Goal: Information Seeking & Learning: Understand process/instructions

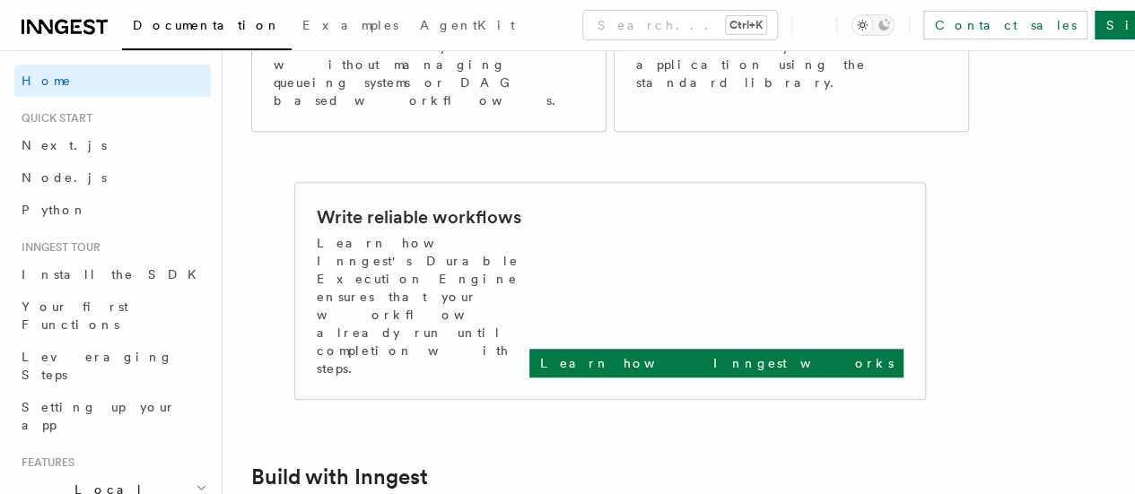
scroll to position [589, 0]
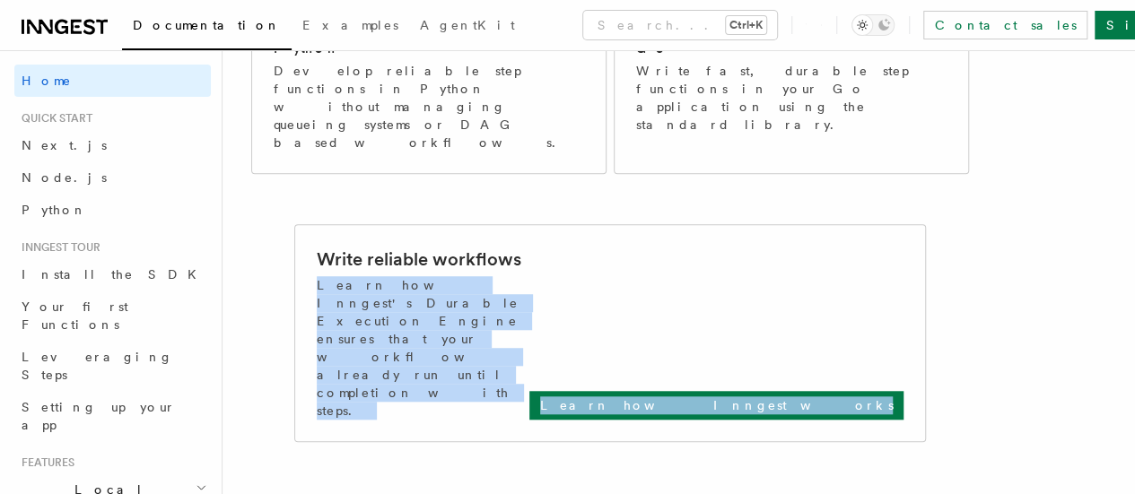
drag, startPoint x: 1131, startPoint y: 185, endPoint x: 1129, endPoint y: 266, distance: 80.8
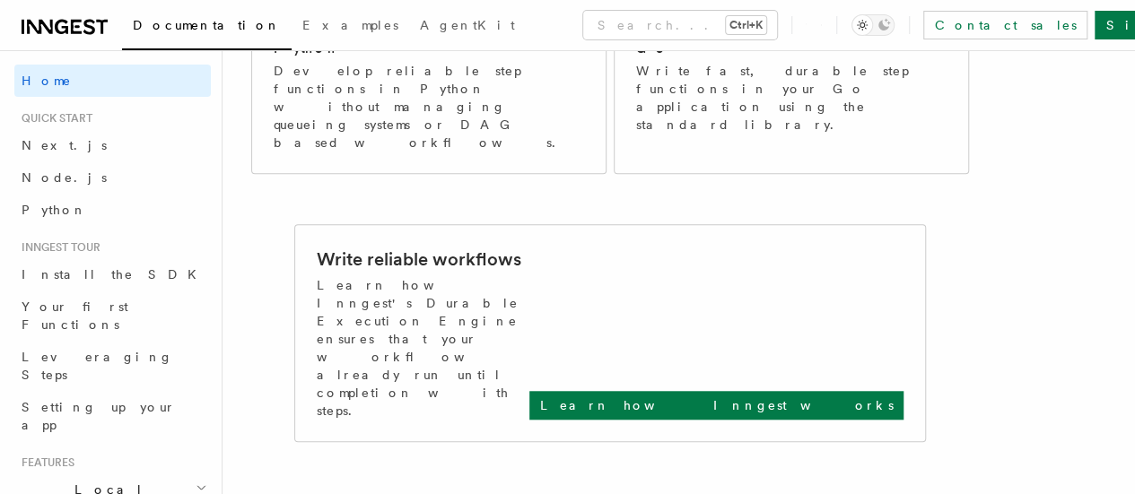
scroll to position [0, 0]
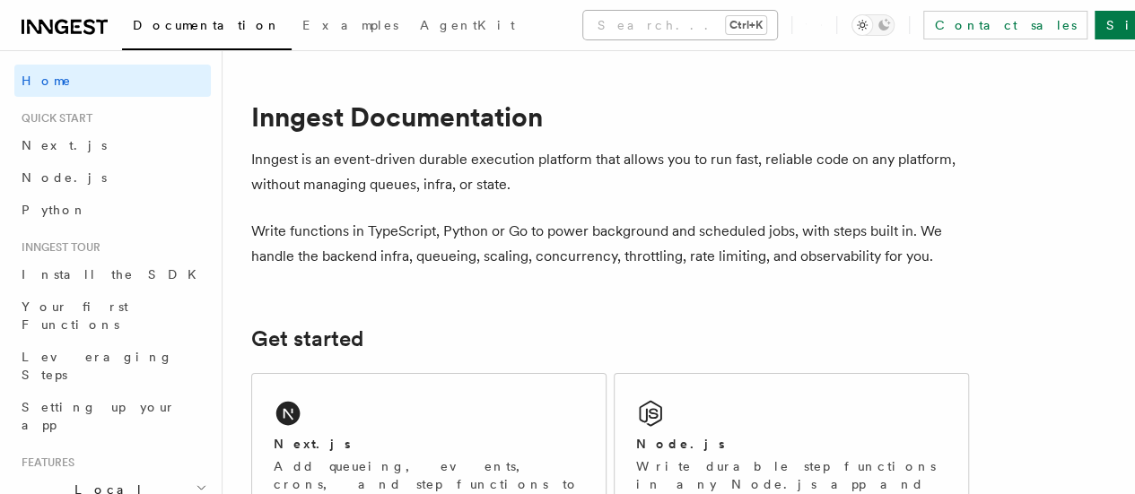
click at [605, 33] on button "Search... Ctrl+K" at bounding box center [680, 25] width 194 height 29
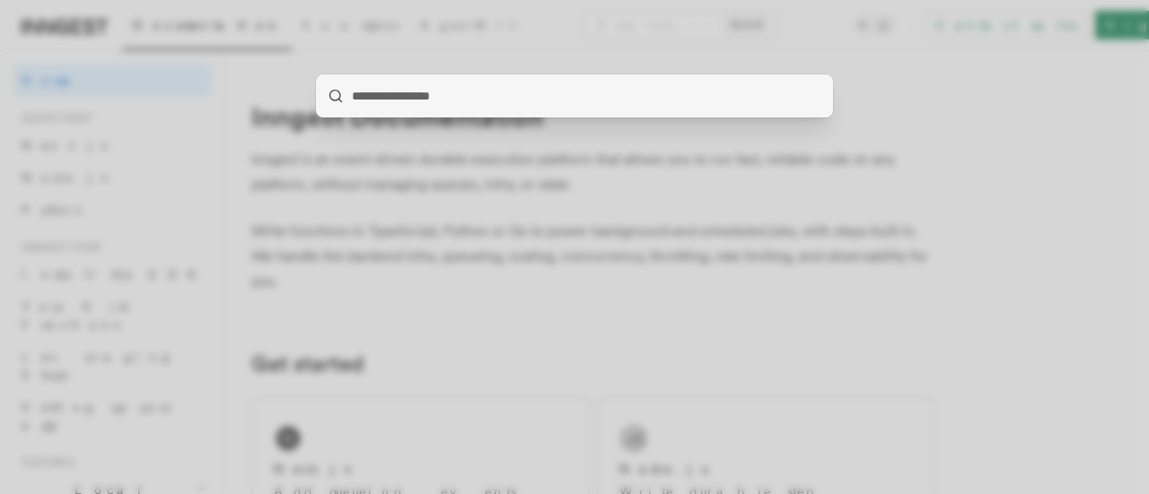
click at [530, 170] on div at bounding box center [574, 247] width 1149 height 494
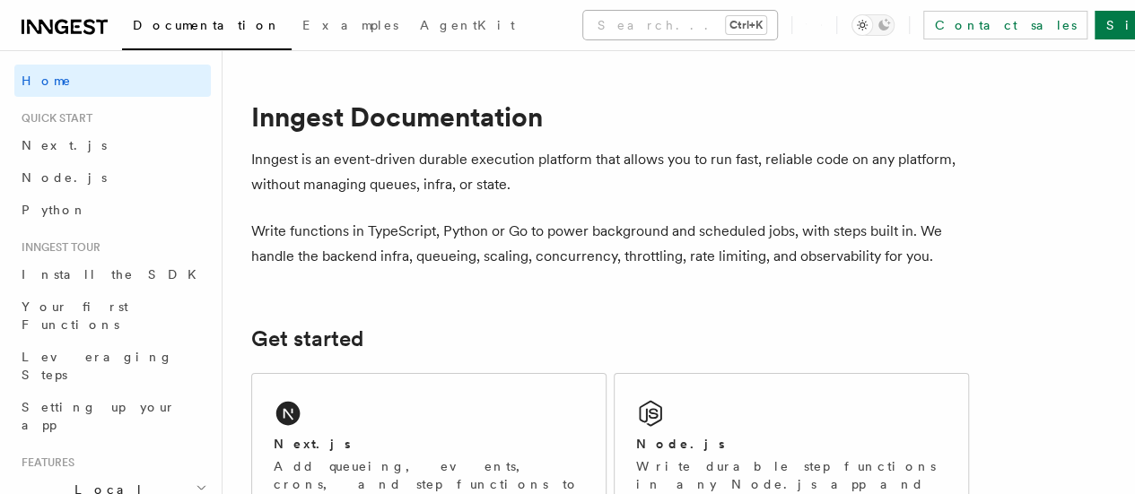
click at [583, 13] on button "Search... Ctrl+K" at bounding box center [680, 25] width 194 height 29
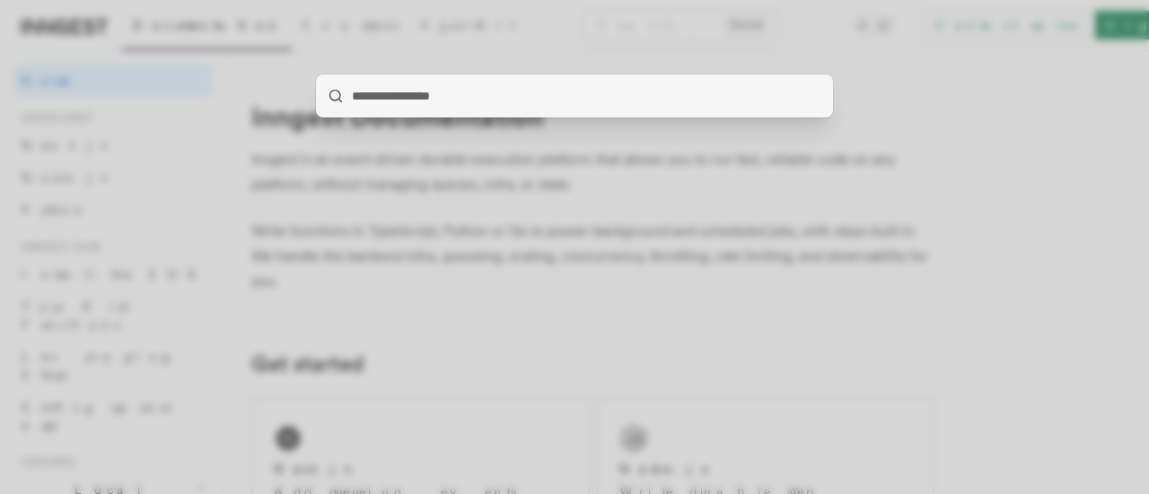
click at [497, 258] on div at bounding box center [574, 247] width 1149 height 494
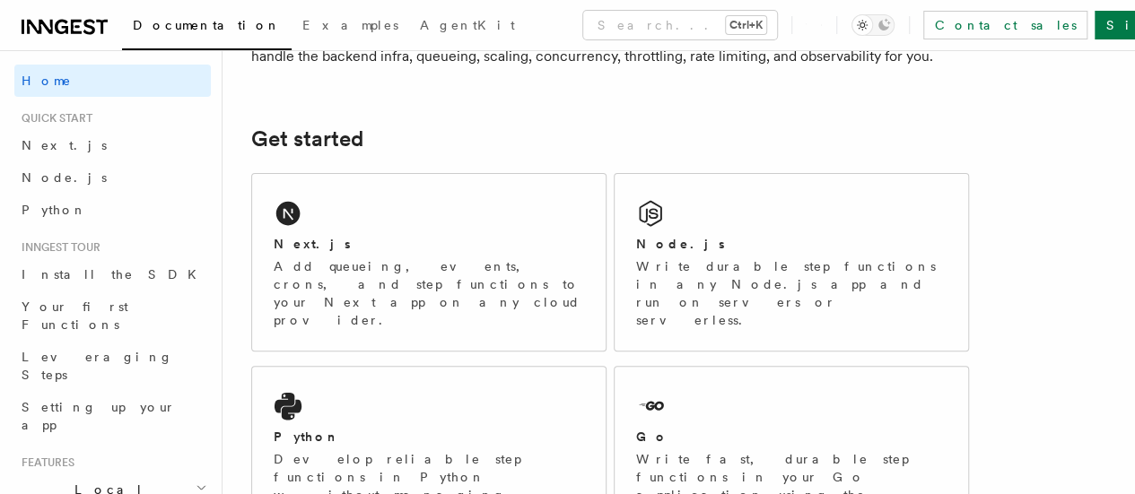
scroll to position [215, 0]
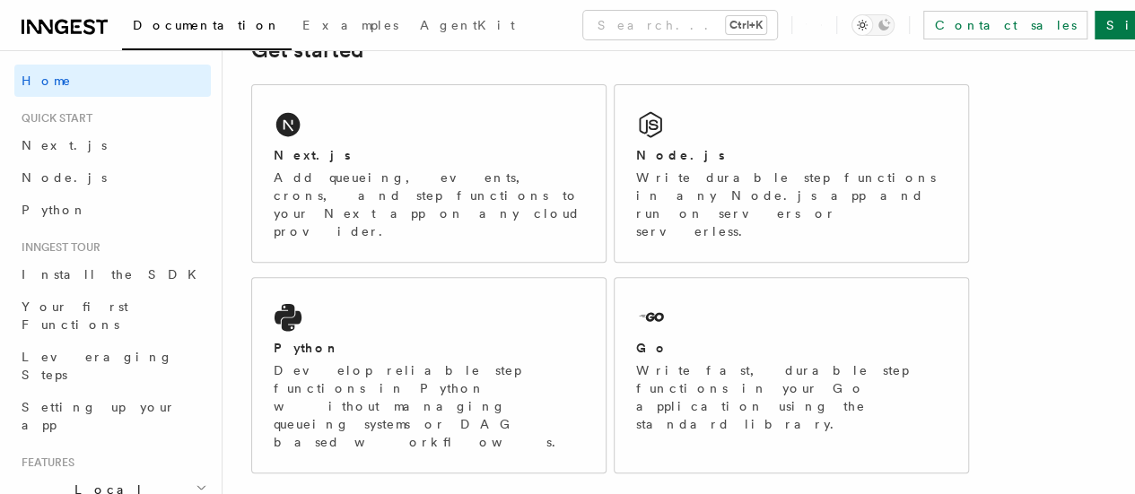
scroll to position [298, 0]
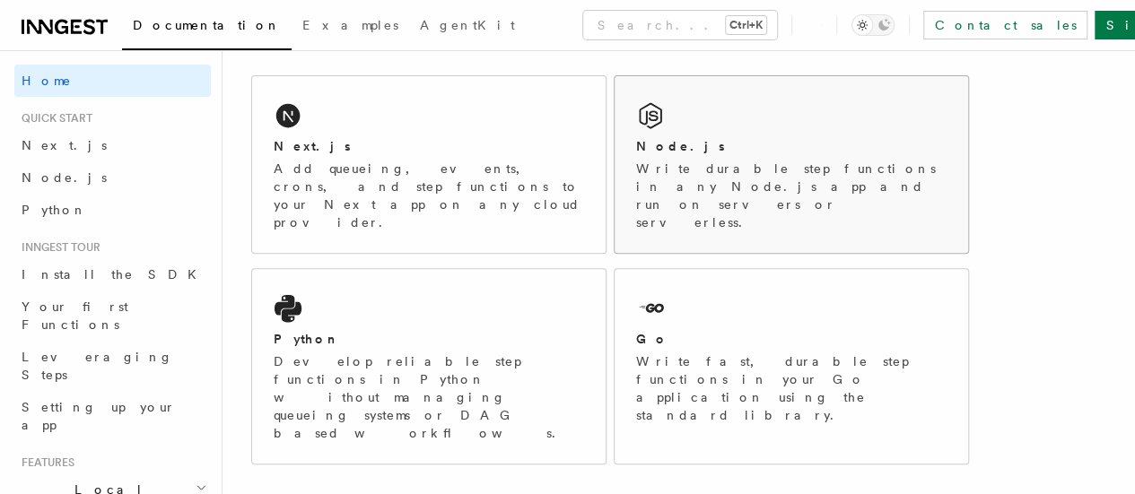
click at [677, 156] on div "Node.js" at bounding box center [791, 146] width 310 height 19
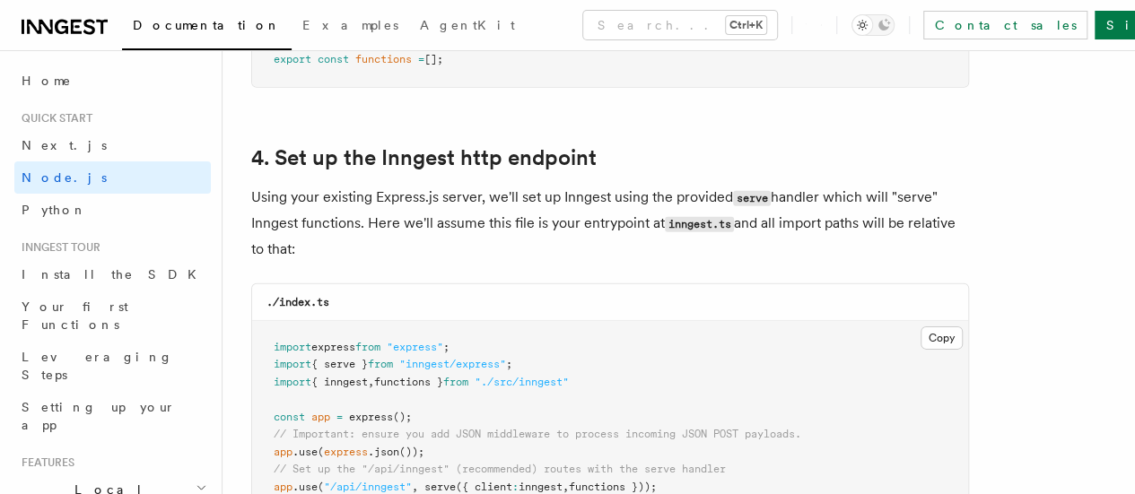
scroll to position [2669, 0]
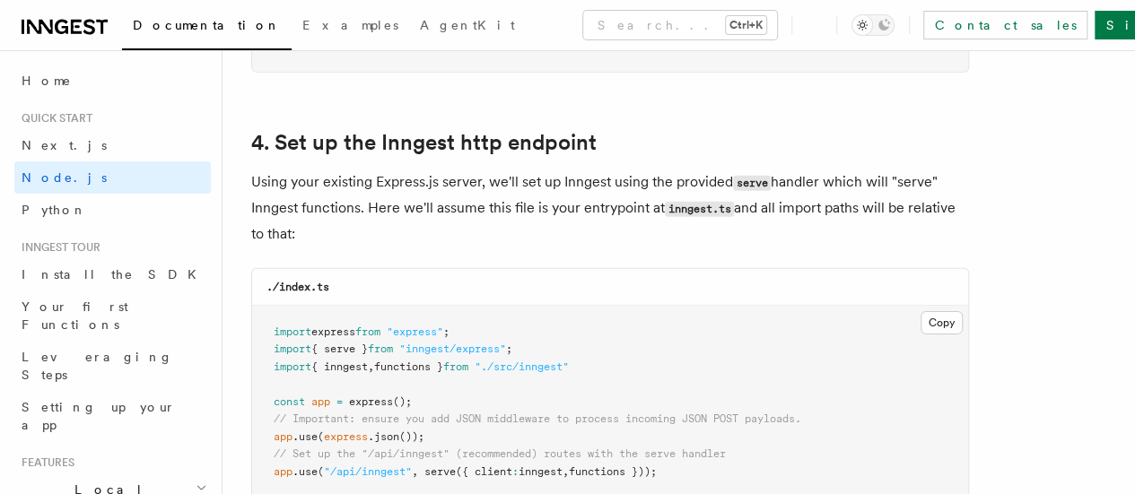
drag, startPoint x: 1148, startPoint y: 29, endPoint x: 1148, endPoint y: 135, distance: 105.9
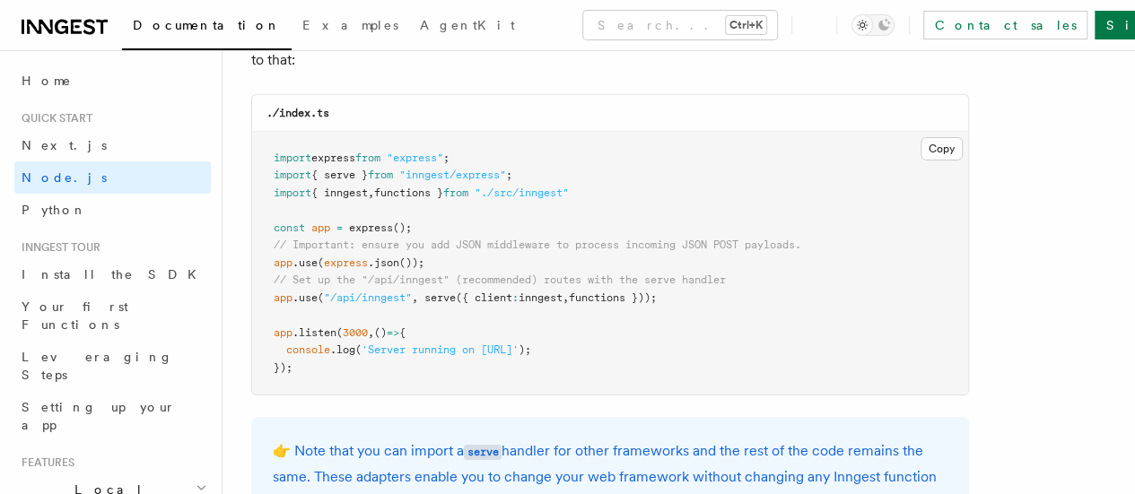
scroll to position [2873, 0]
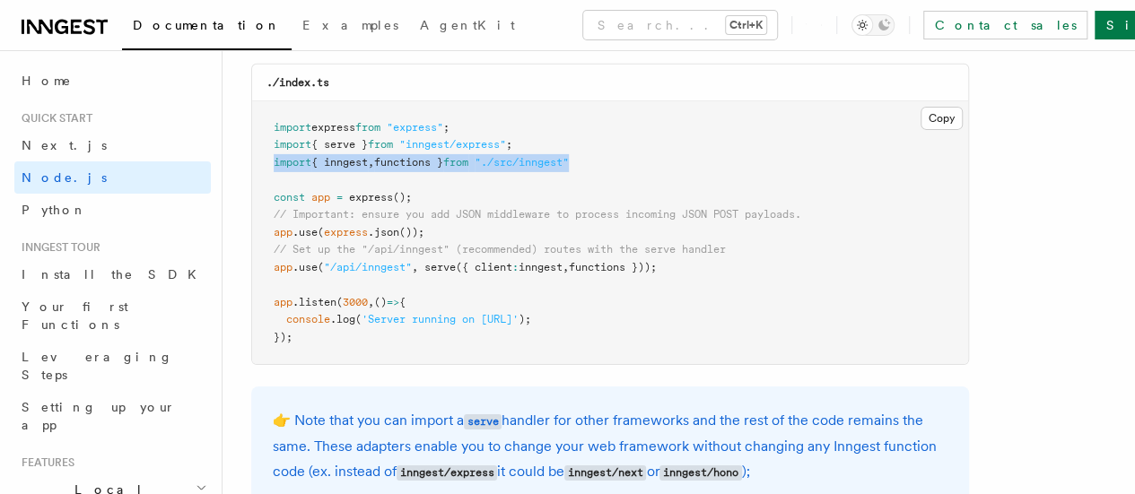
drag, startPoint x: 599, startPoint y: 146, endPoint x: 239, endPoint y: 148, distance: 360.7
copy span "import { inngest , functions } from "./src/inngest""
